Goal: Task Accomplishment & Management: Complete application form

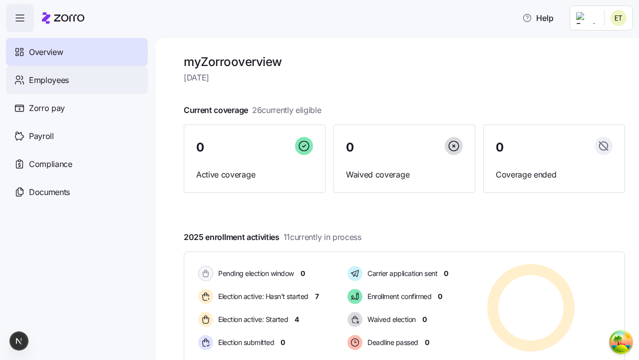
click at [48, 79] on span "Employees" at bounding box center [49, 80] width 40 height 12
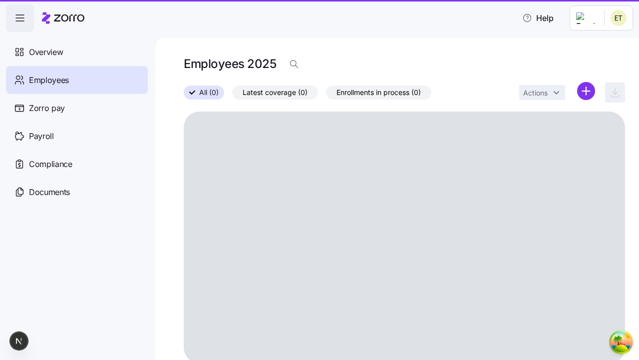
click at [586, 91] on html "Help Overview Employees Zorro pay Payroll Compliance Documents Employees 2025 A…" at bounding box center [319, 177] width 639 height 354
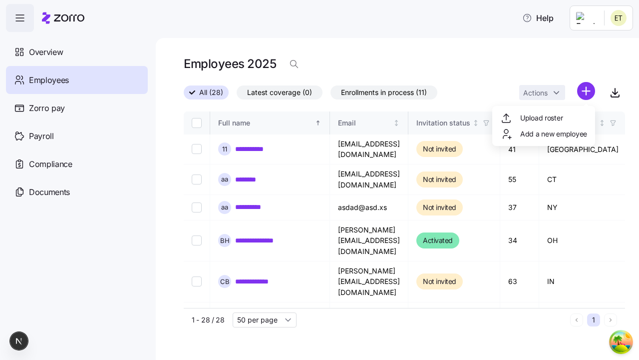
click at [543, 134] on span "Add a new employee" at bounding box center [554, 134] width 67 height 10
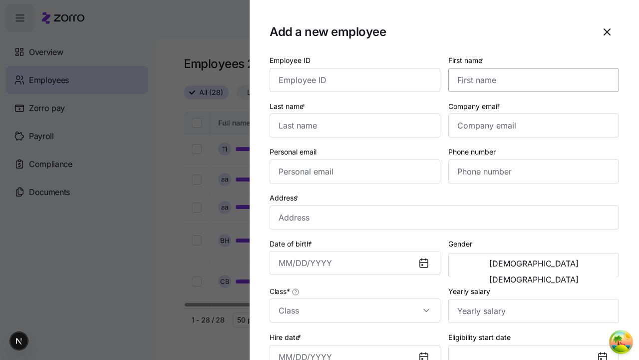
click at [530, 68] on input "First name *" at bounding box center [534, 80] width 171 height 24
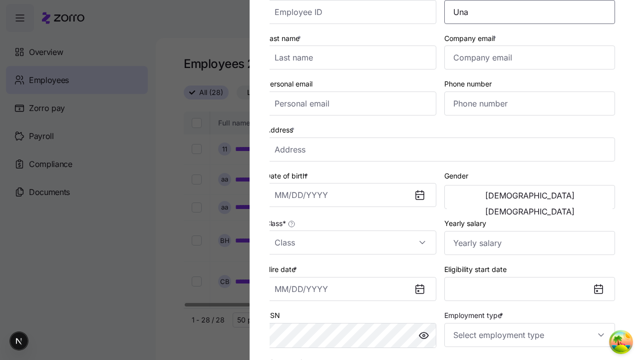
type input "Una"
click at [355, 57] on input "Last name *" at bounding box center [351, 57] width 171 height 24
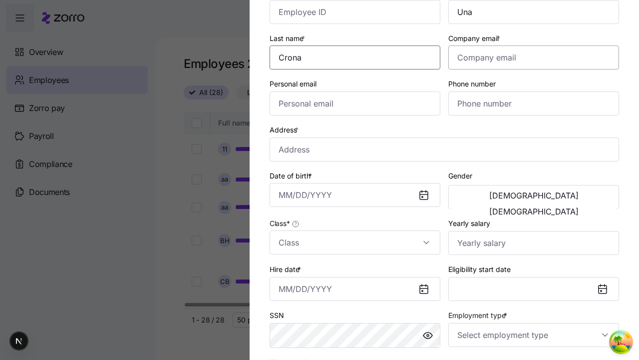
type input "Crona"
click at [534, 57] on input "Company email *" at bounding box center [534, 57] width 171 height 24
type input "[EMAIL_ADDRESS][DOMAIN_NAME]"
click at [355, 103] on input "Personal email" at bounding box center [355, 103] width 171 height 24
type input "[EMAIL_ADDRESS][DOMAIN_NAME]"
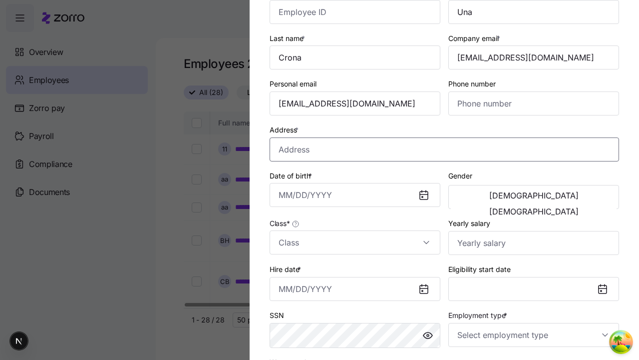
click at [445, 149] on input "Address *" at bounding box center [445, 149] width 350 height 24
type input "5th"
click at [355, 195] on input "Date of birth *" at bounding box center [355, 195] width 171 height 24
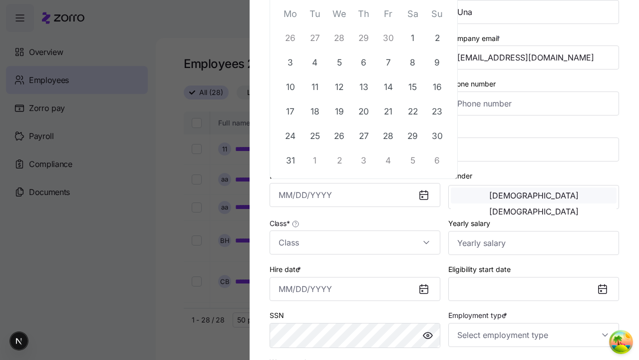
click at [413, 135] on button "29" at bounding box center [413, 136] width 24 height 24
type input "[DATE]"
type input "[GEOGRAPHIC_DATA][US_STATE], [GEOGRAPHIC_DATA], [GEOGRAPHIC_DATA]"
click at [493, 197] on span "[DEMOGRAPHIC_DATA]" at bounding box center [534, 195] width 89 height 8
click at [355, 242] on input "Class *" at bounding box center [355, 242] width 171 height 24
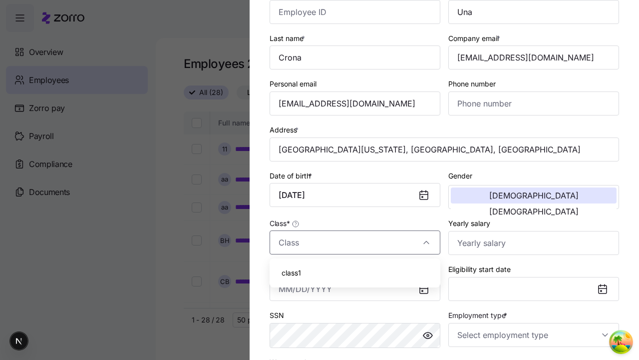
click at [355, 273] on div "class1" at bounding box center [355, 272] width 163 height 21
type input "class1"
click at [355, 288] on input "Hire date *" at bounding box center [355, 289] width 171 height 24
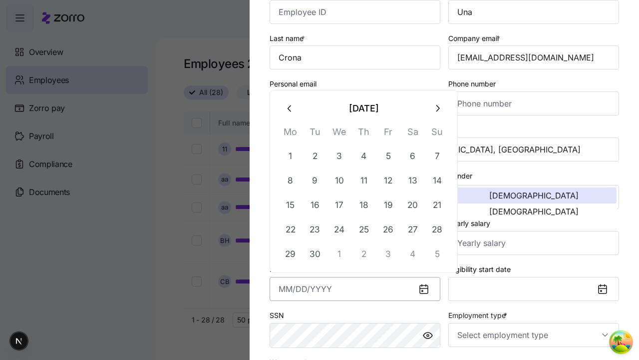
click at [388, 205] on button "19" at bounding box center [389, 205] width 24 height 24
type input "[DATE]"
click at [534, 334] on input "Employment type *" at bounding box center [534, 335] width 171 height 24
click at [0, 0] on div "Full Time" at bounding box center [0, 0] width 0 height 0
type input "Full Time"
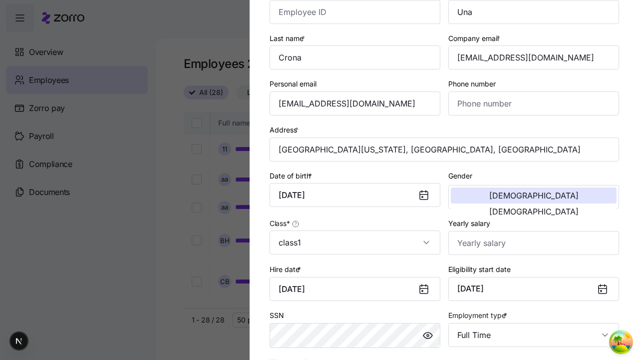
click at [0, 0] on div "Salary" at bounding box center [0, 0] width 0 height 0
type input "Salary"
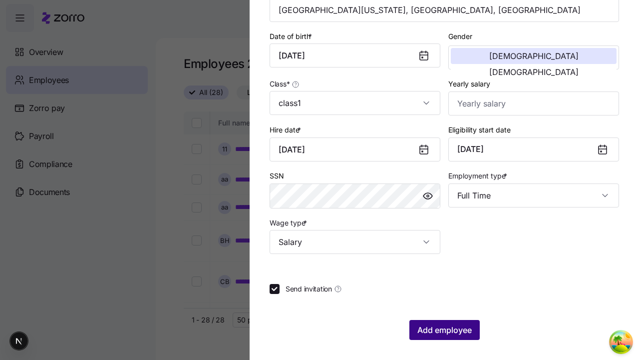
click at [444, 330] on span "Add employee" at bounding box center [445, 330] width 54 height 12
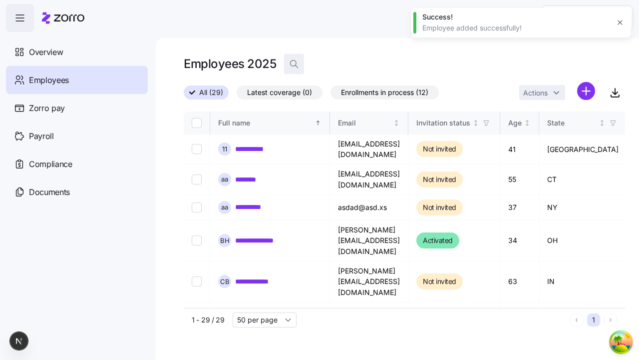
click at [294, 64] on icon "button" at bounding box center [294, 64] width 10 height 10
